Goal: Navigation & Orientation: Find specific page/section

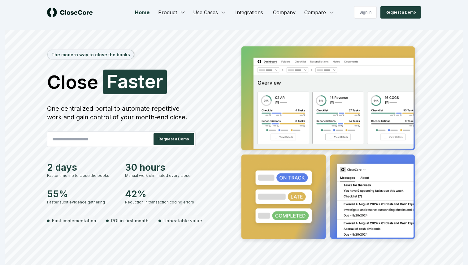
click at [151, 115] on div "One centralized portal to automate repetitive work and gain control of your mon…" at bounding box center [121, 112] width 149 height 17
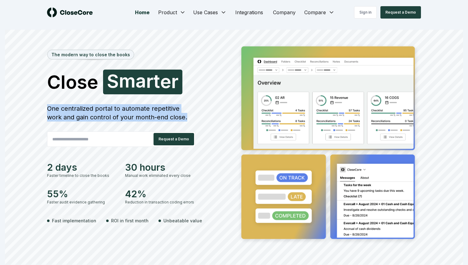
click at [129, 114] on div "One centralized portal to automate repetitive work and gain control of your mon…" at bounding box center [121, 112] width 149 height 17
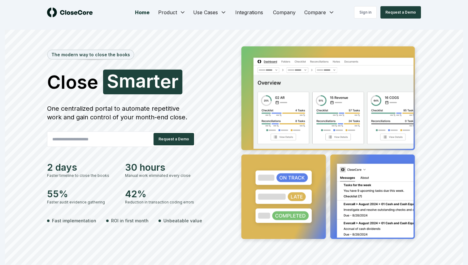
click at [129, 114] on div "One centralized portal to automate repetitive work and gain control of your mon…" at bounding box center [121, 112] width 149 height 17
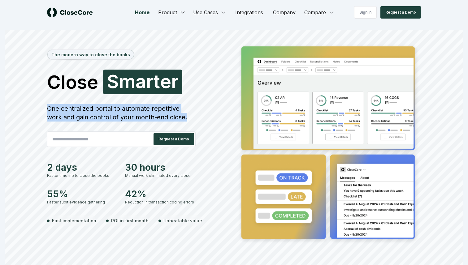
click at [129, 114] on div "One centralized portal to automate repetitive work and gain control of your mon…" at bounding box center [121, 112] width 149 height 17
click at [113, 111] on div "One centralized portal to automate repetitive work and gain control of your mon…" at bounding box center [121, 112] width 149 height 17
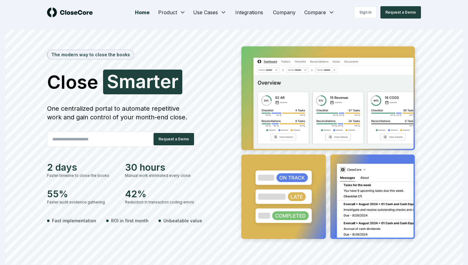
click at [113, 111] on div "One centralized portal to automate repetitive work and gain control of your mon…" at bounding box center [121, 112] width 149 height 17
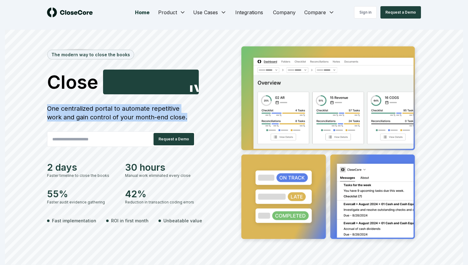
click at [130, 111] on div "One centralized portal to automate repetitive work and gain control of your mon…" at bounding box center [121, 112] width 149 height 17
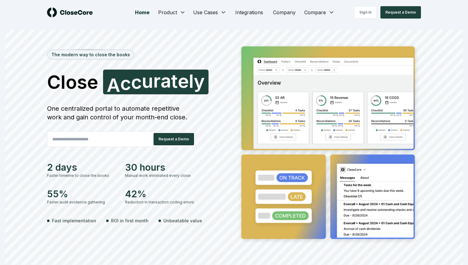
click at [130, 111] on div "One centralized portal to automate repetitive work and gain control of your mon…" at bounding box center [121, 112] width 149 height 17
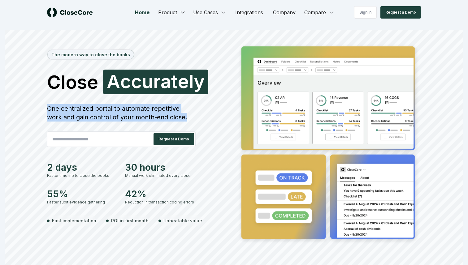
click at [132, 114] on div "One centralized portal to automate repetitive work and gain control of your mon…" at bounding box center [121, 112] width 149 height 17
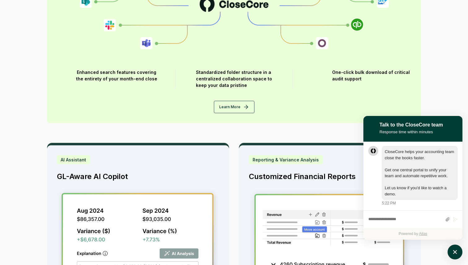
scroll to position [857, 0]
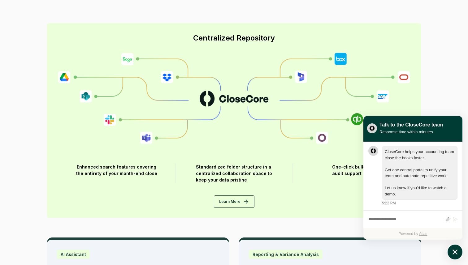
click at [454, 250] on icon "atlas-launcher" at bounding box center [455, 252] width 9 height 9
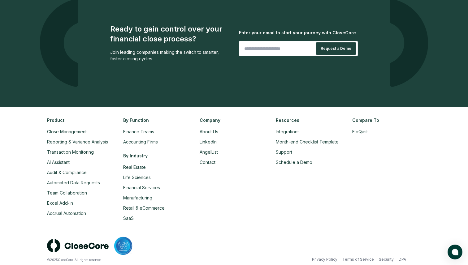
scroll to position [1448, 0]
